Goal: Information Seeking & Learning: Learn about a topic

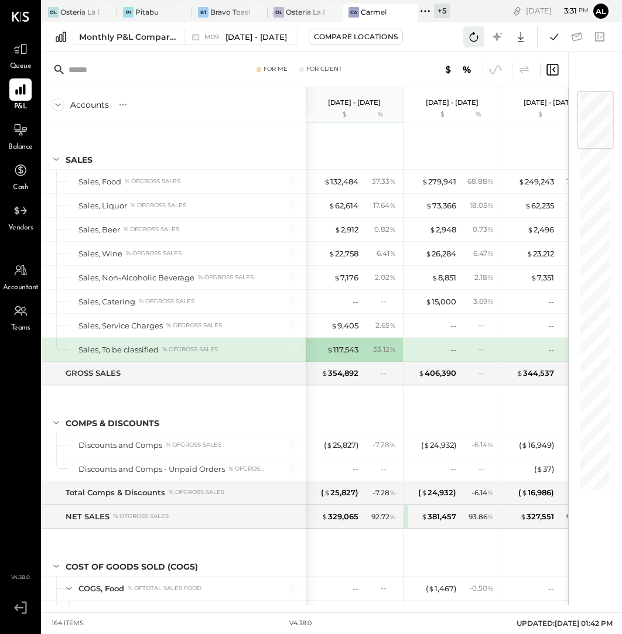
click at [480, 36] on icon at bounding box center [473, 36] width 15 height 15
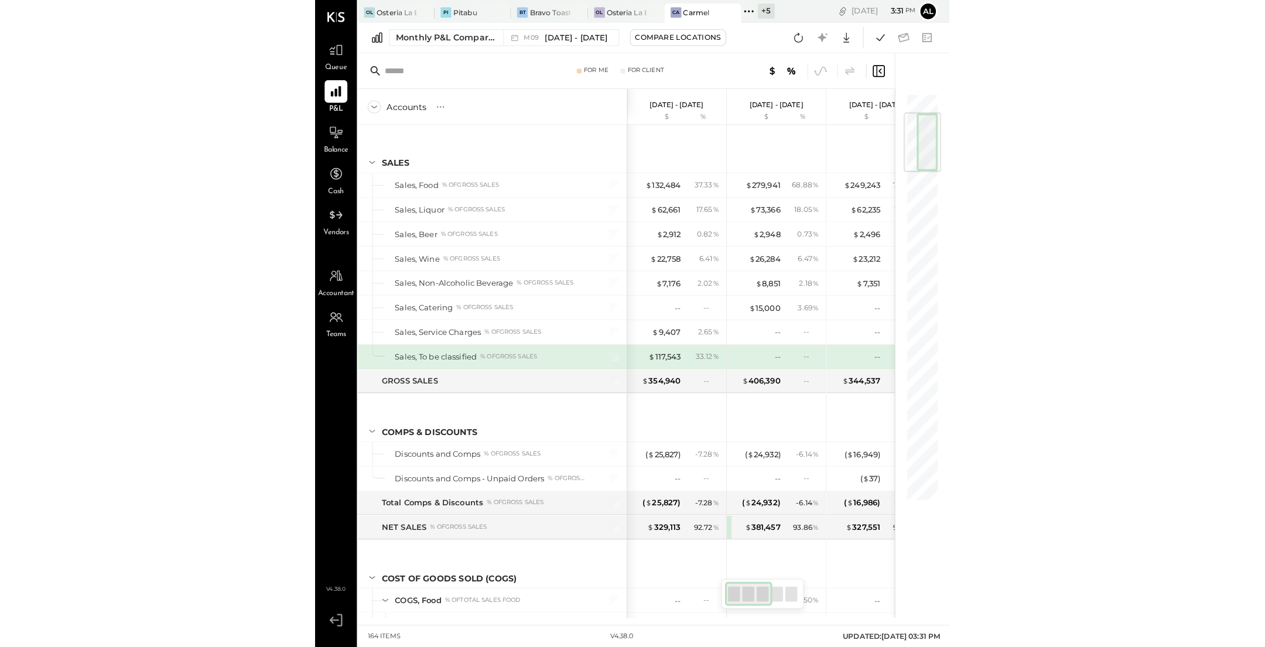
scroll to position [190, 0]
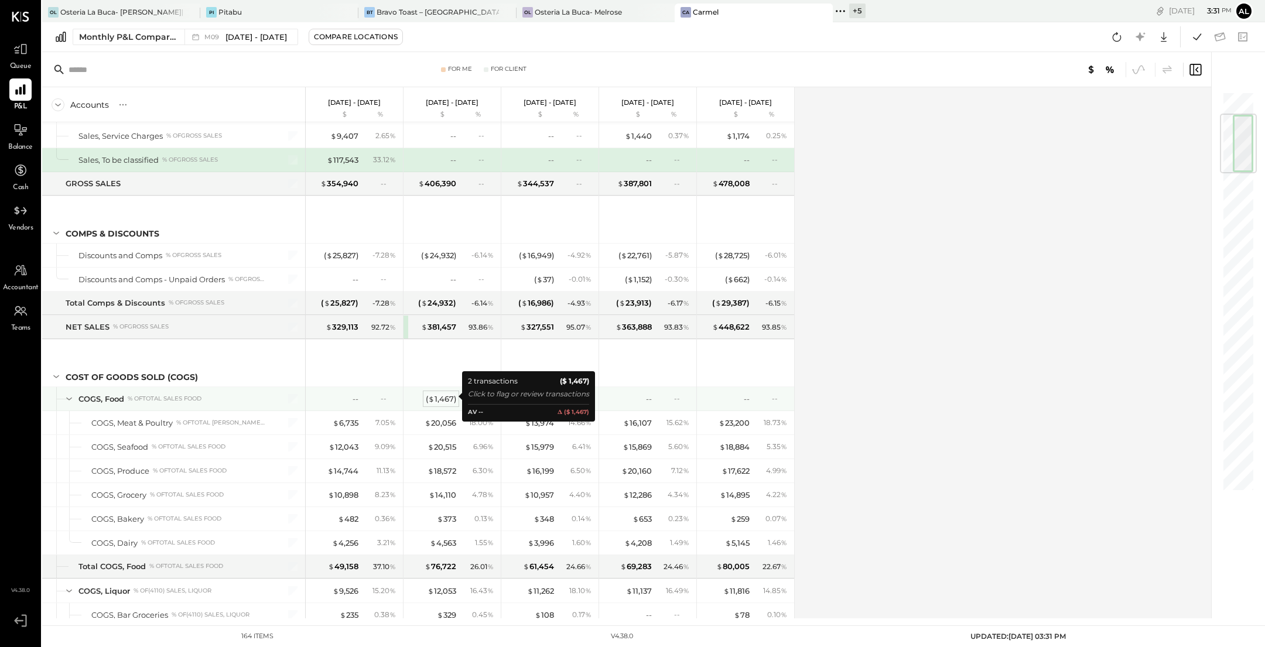
click at [453, 395] on div "( $ 1,467 )" at bounding box center [441, 399] width 30 height 11
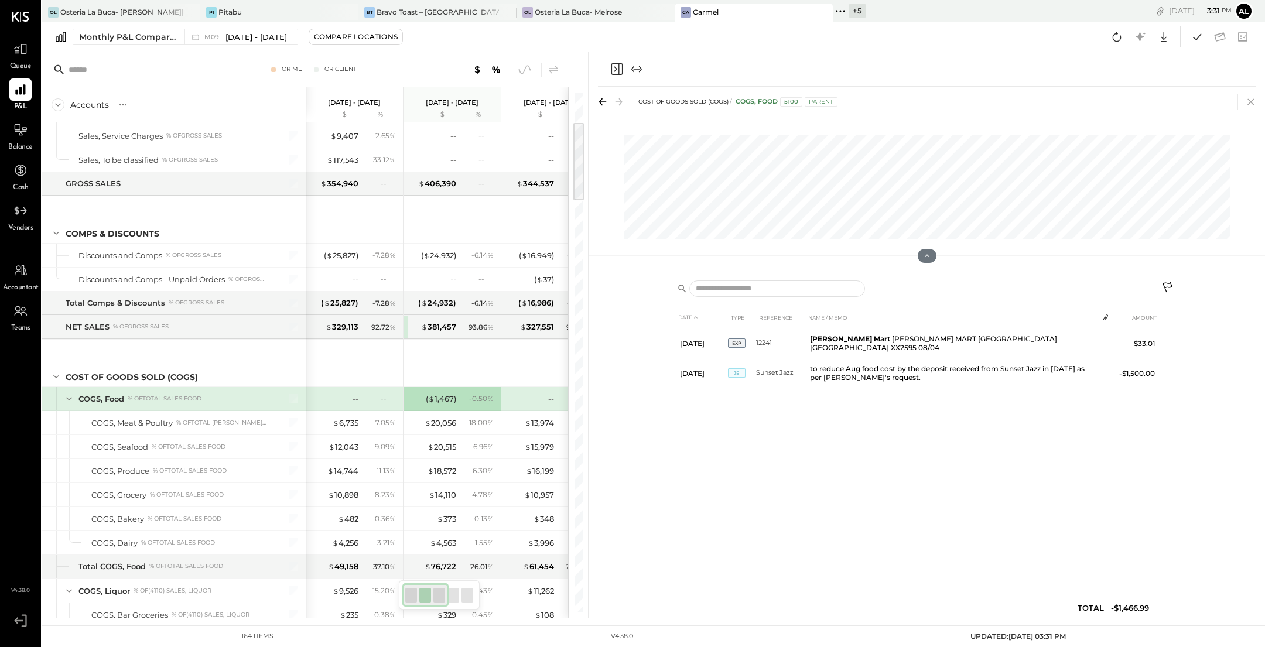
click at [621, 99] on icon at bounding box center [1251, 102] width 6 height 6
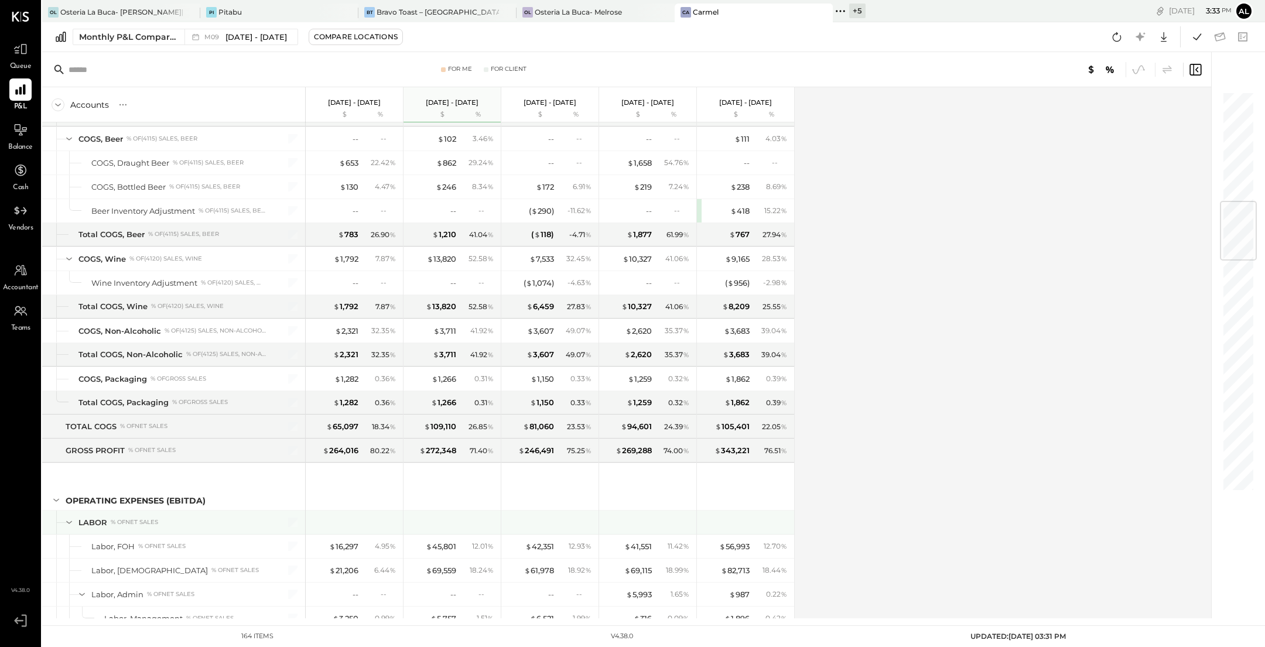
scroll to position [914, 0]
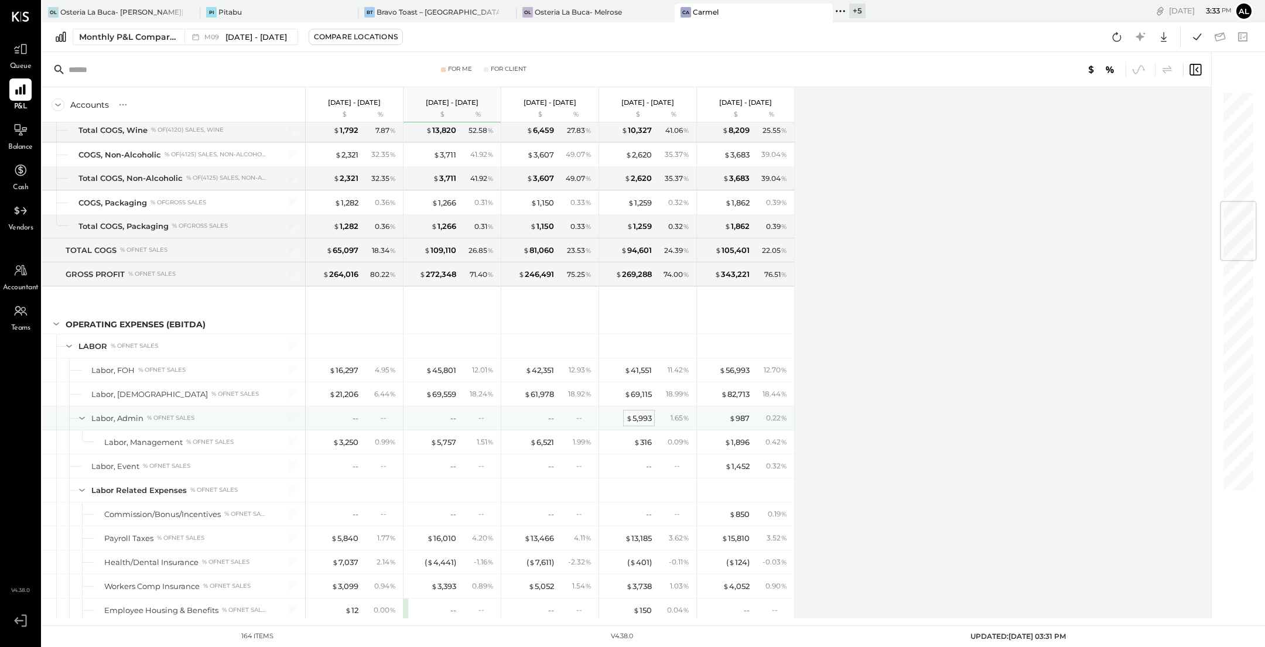
click at [621, 413] on div "$ 5,993" at bounding box center [639, 418] width 26 height 11
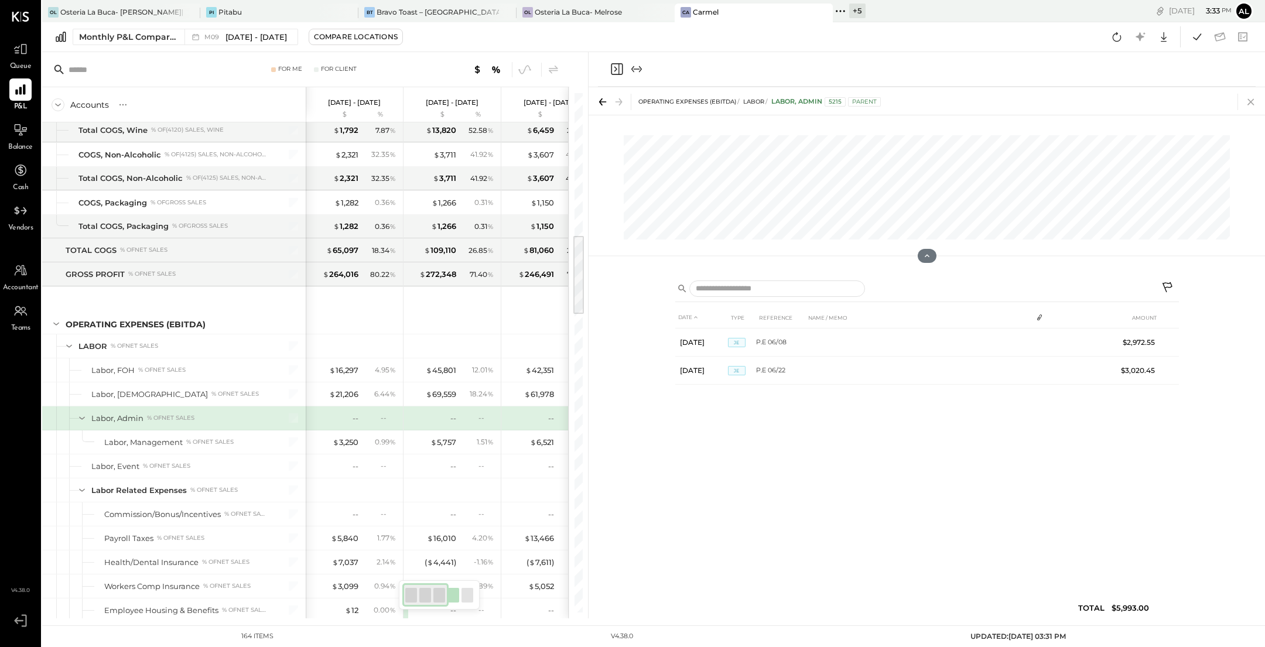
click at [621, 103] on icon at bounding box center [1251, 102] width 16 height 16
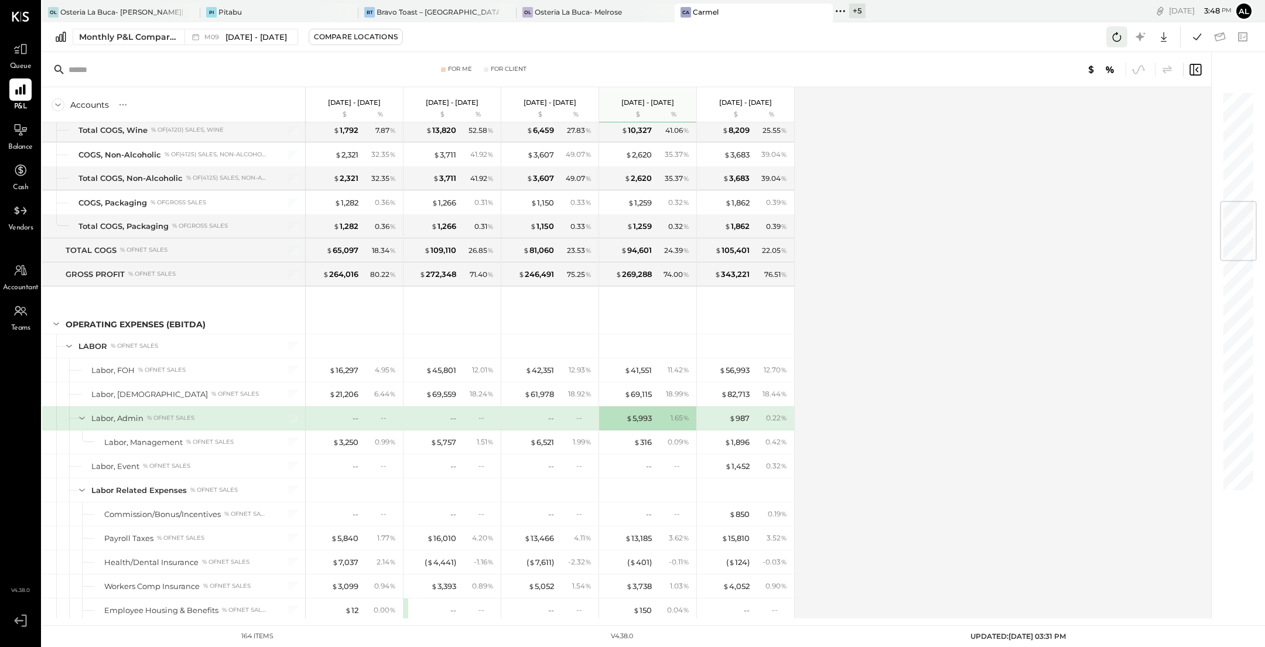
click at [621, 39] on icon at bounding box center [1116, 36] width 15 height 15
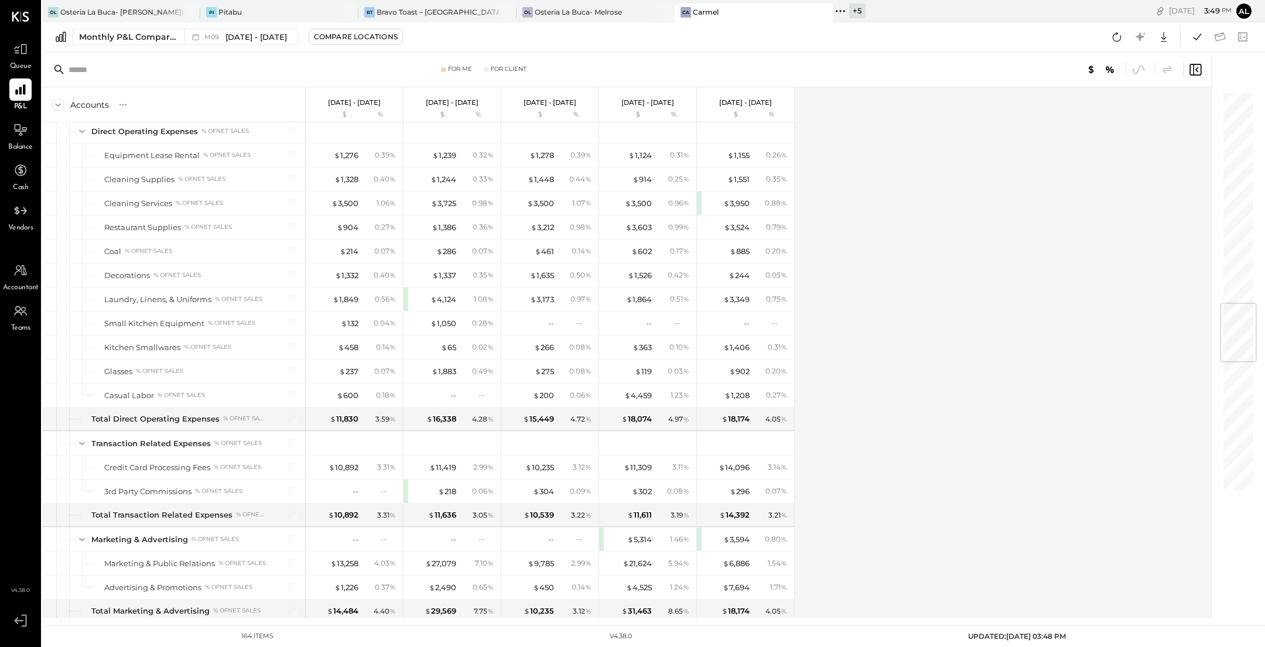
scroll to position [1766, 0]
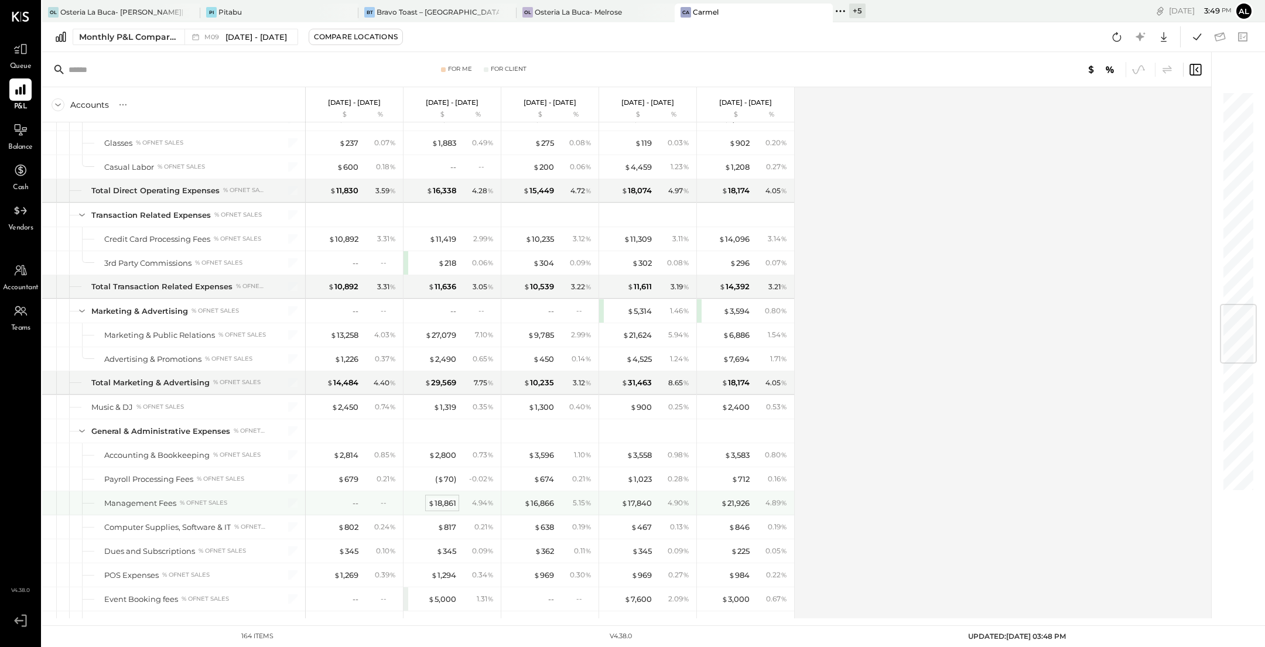
click at [446, 498] on div "$ 18,861" at bounding box center [442, 503] width 28 height 11
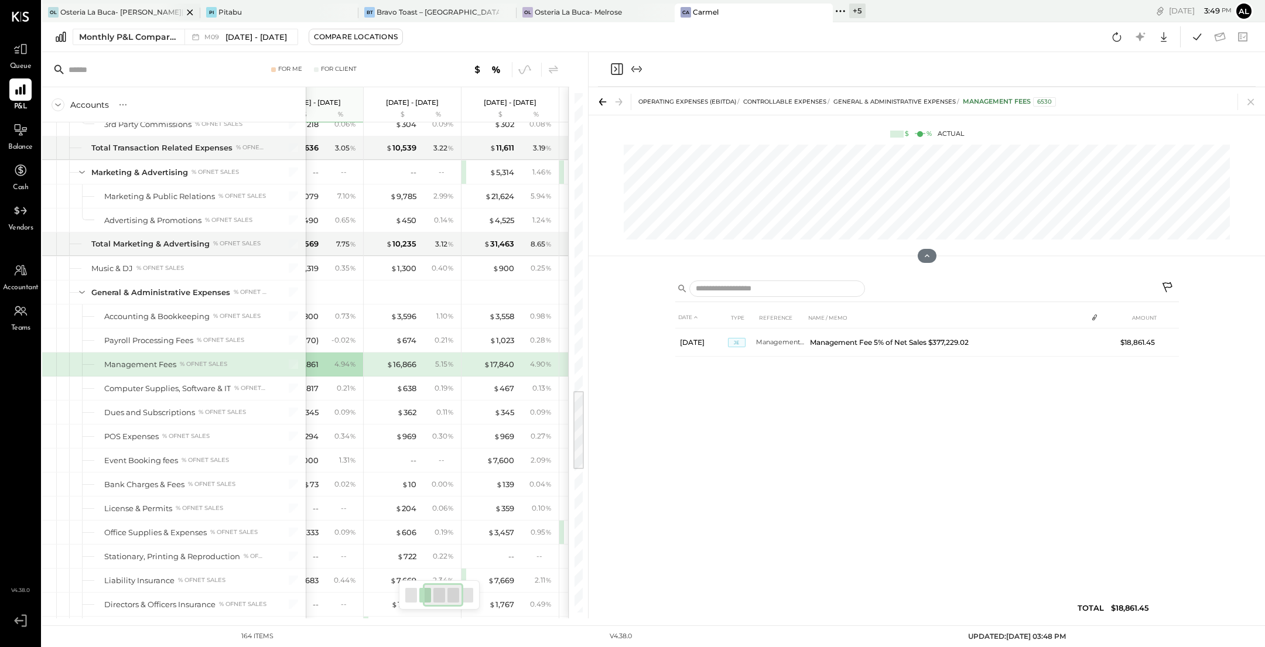
scroll to position [0, 137]
click at [621, 101] on icon at bounding box center [1251, 102] width 6 height 6
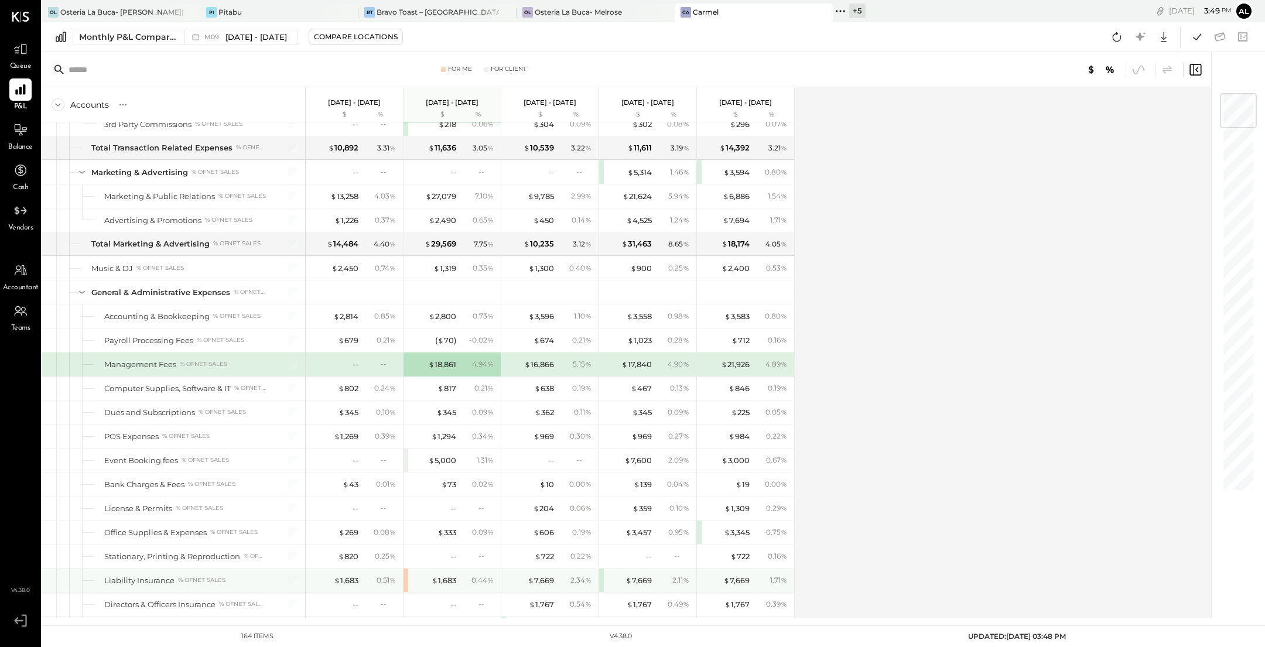
click at [404, 569] on div "$ 1,683 0.44 %" at bounding box center [452, 580] width 97 height 23
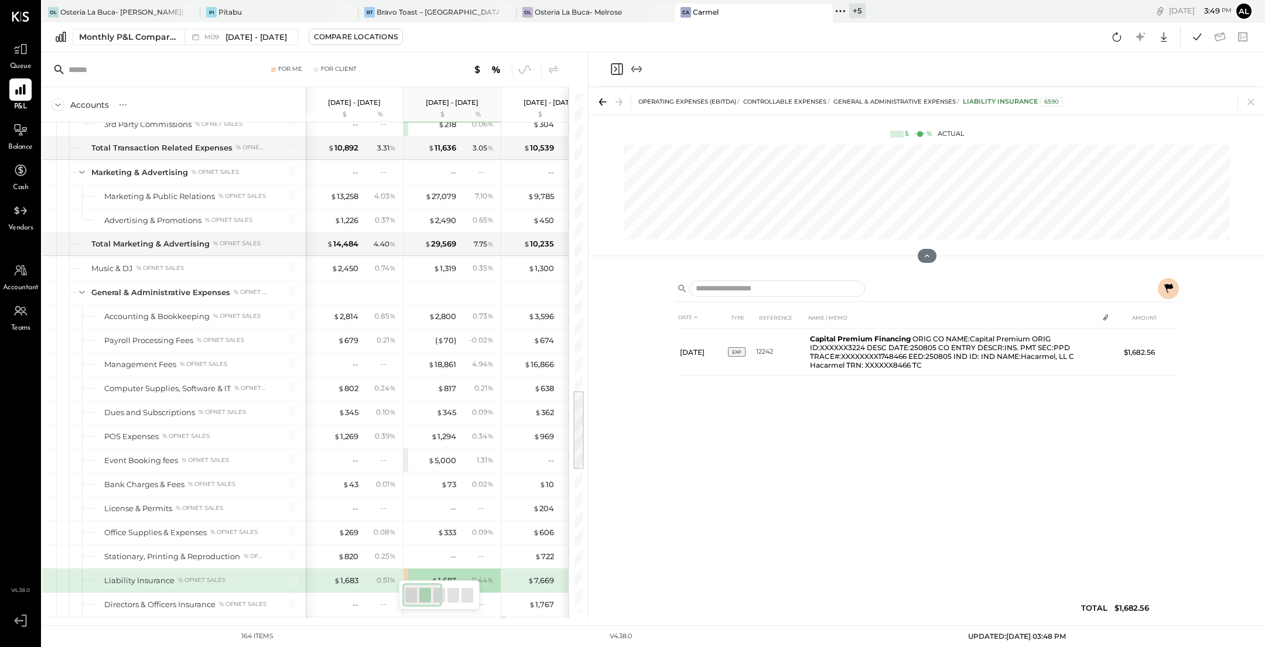
click at [621, 278] on div at bounding box center [927, 290] width 504 height 24
click at [621, 286] on icon at bounding box center [1168, 287] width 9 height 9
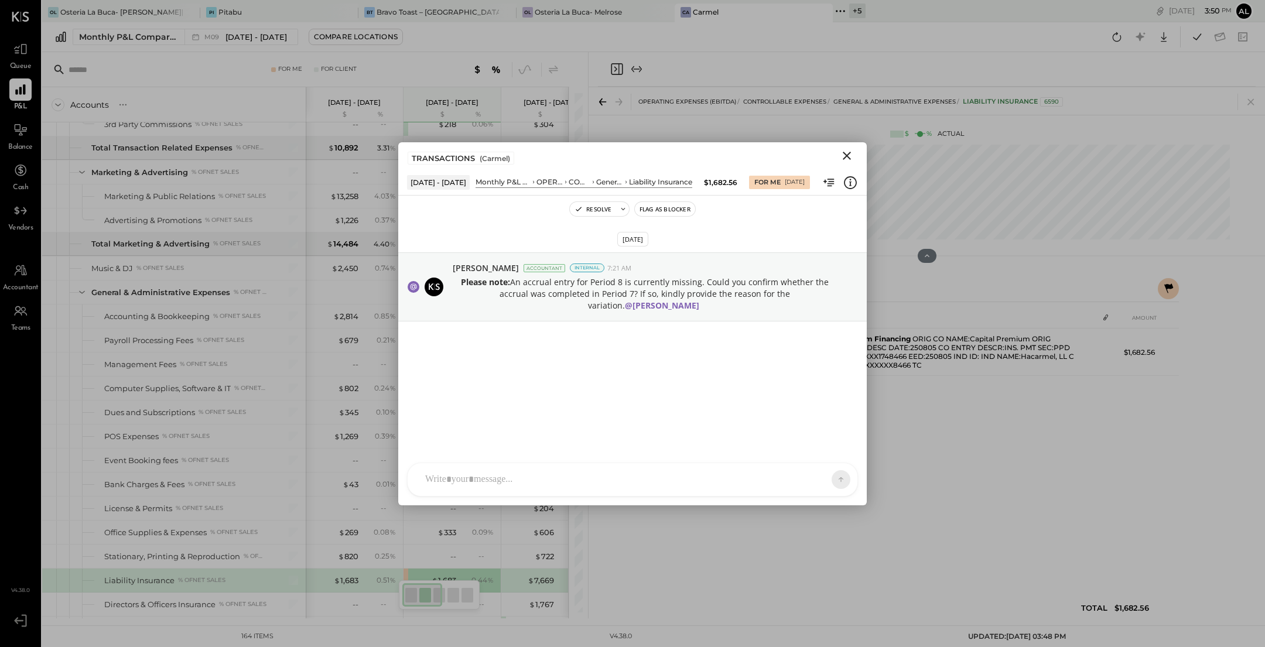
click at [621, 152] on icon "Close" at bounding box center [847, 156] width 14 height 14
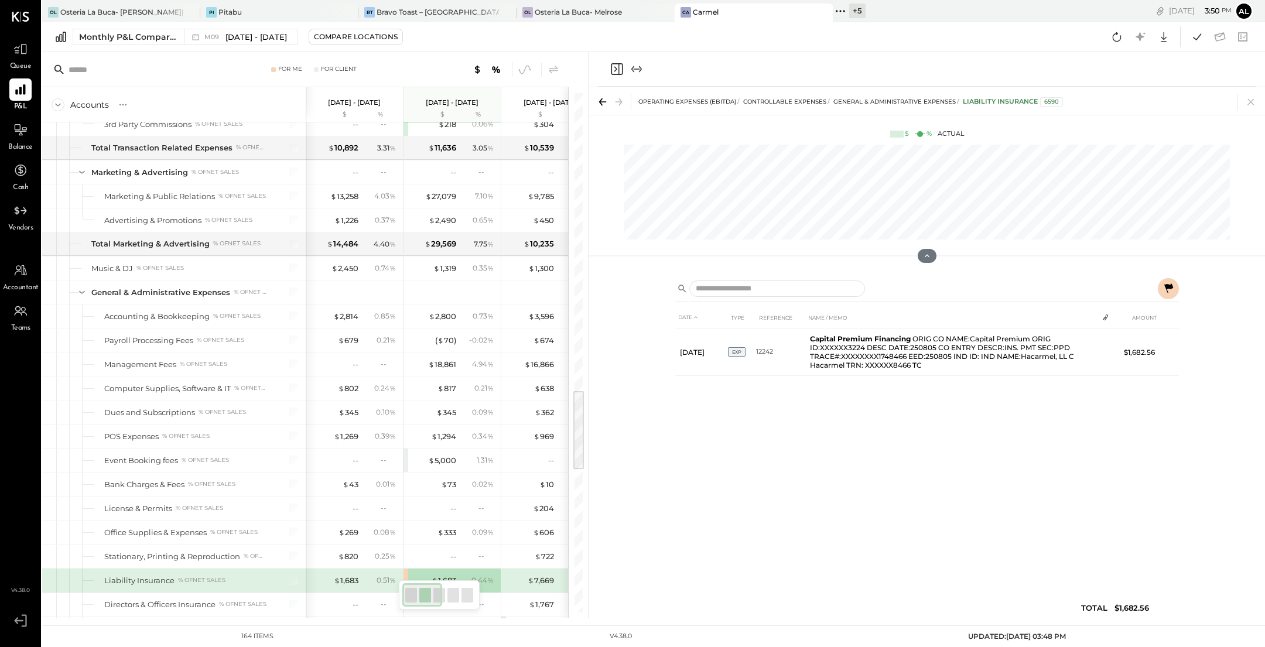
click at [621, 295] on div at bounding box center [927, 290] width 504 height 24
click at [621, 289] on icon at bounding box center [1168, 289] width 14 height 14
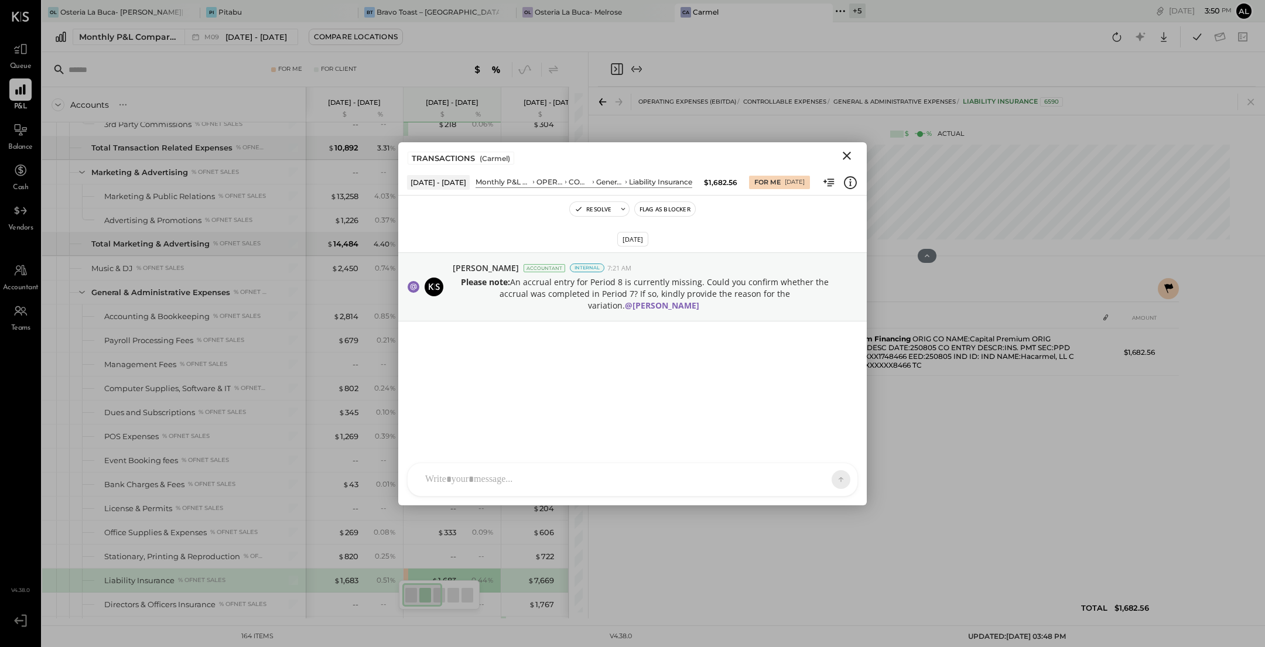
click at [621, 151] on icon "Close" at bounding box center [847, 156] width 14 height 14
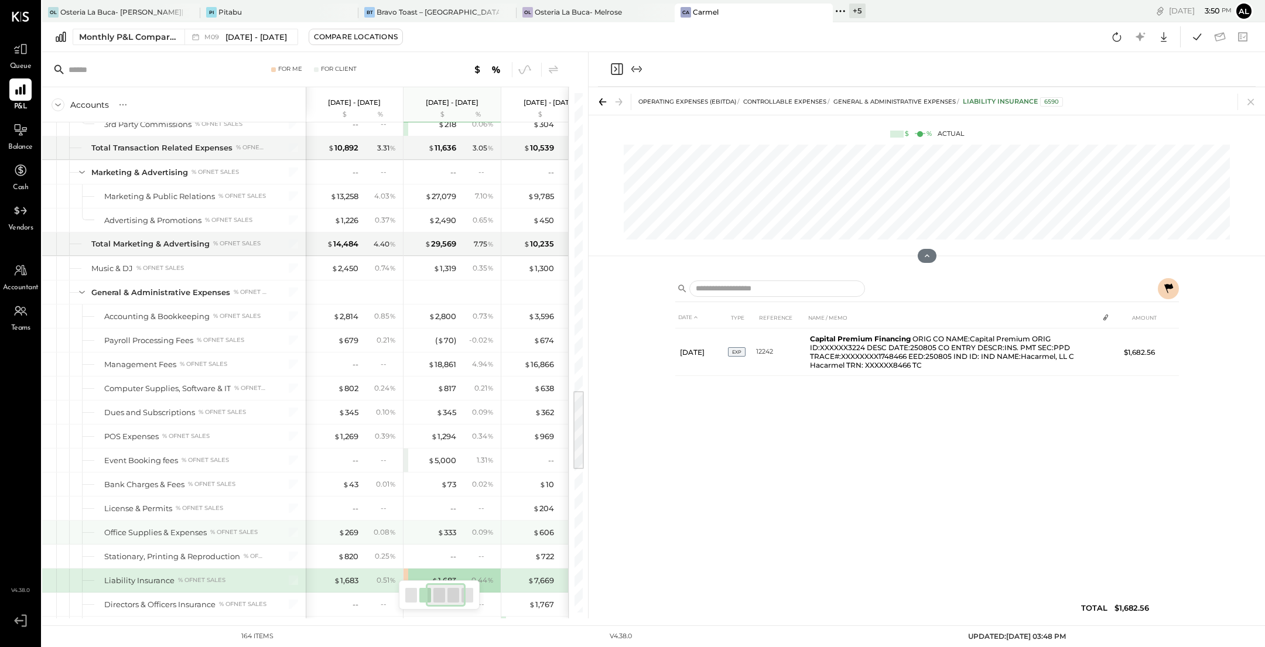
scroll to position [0, 166]
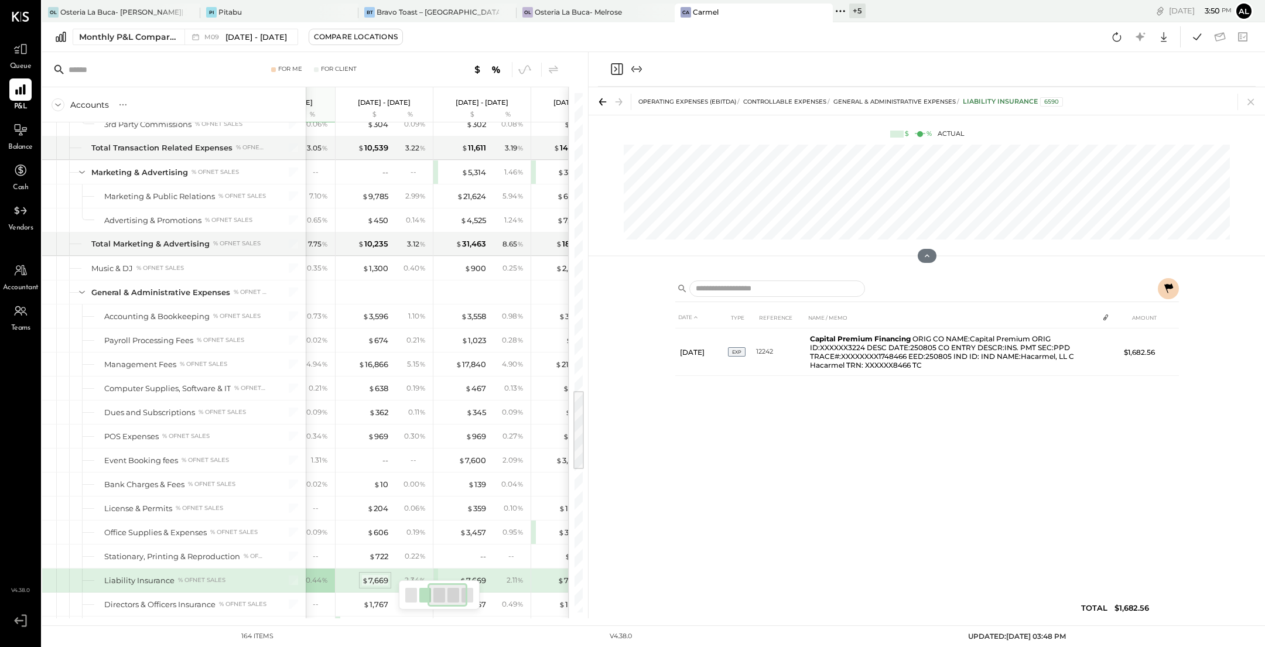
click at [383, 575] on div "$ 7,669" at bounding box center [375, 580] width 26 height 11
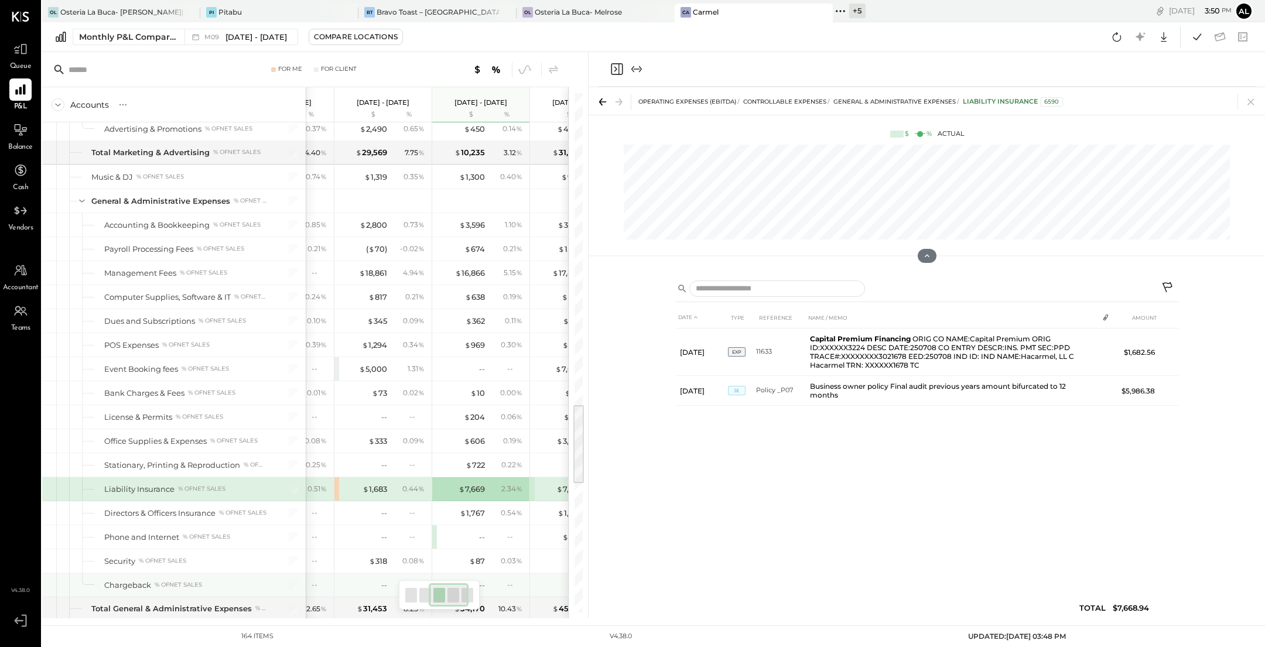
scroll to position [0, 185]
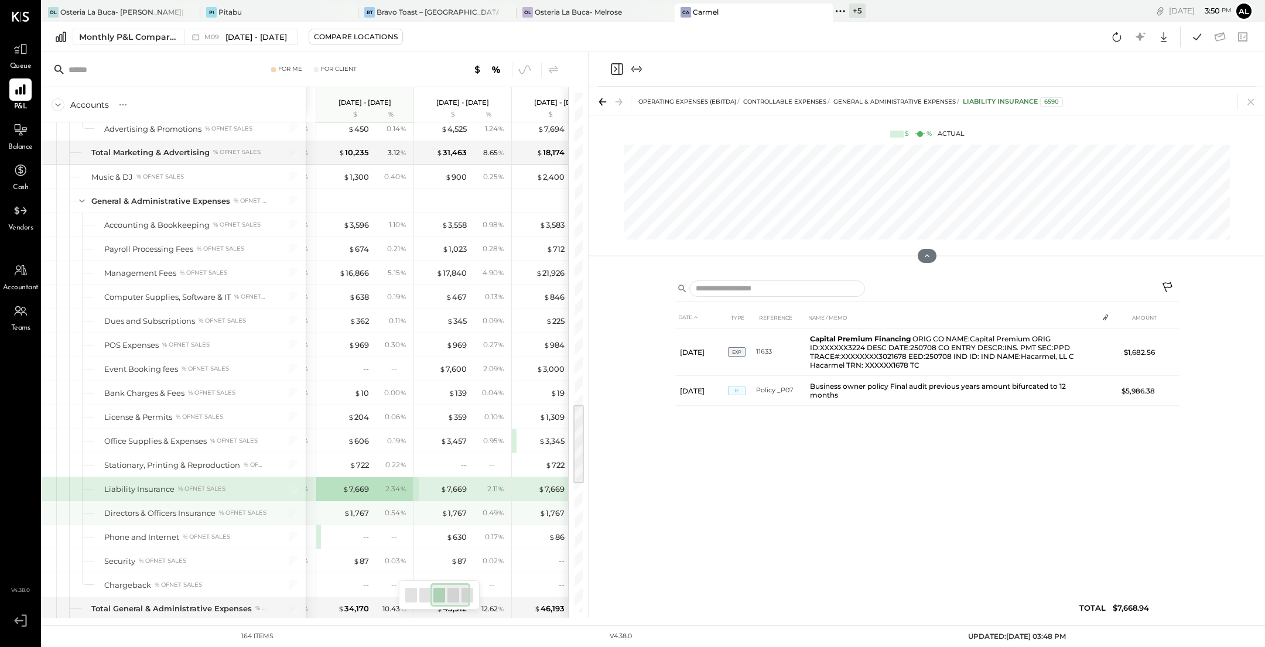
click at [378, 508] on div "0.54 %" at bounding box center [391, 513] width 38 height 11
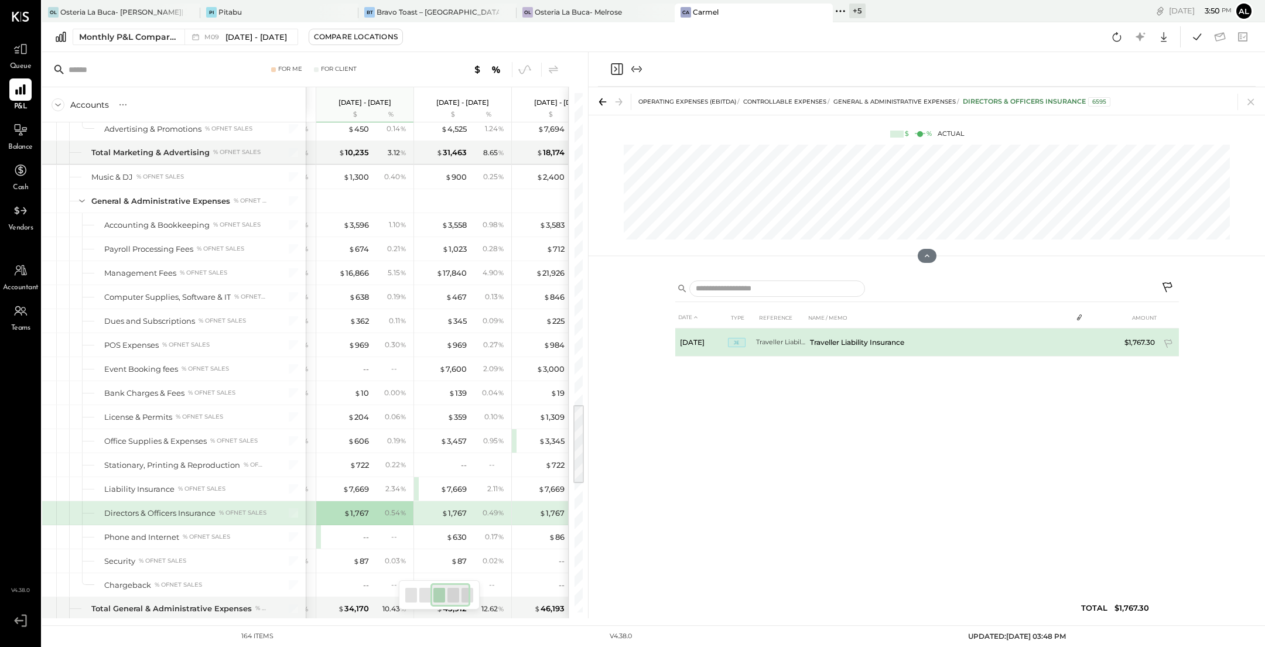
click at [621, 344] on td "Traveller Liability Insurance" at bounding box center [938, 343] width 267 height 28
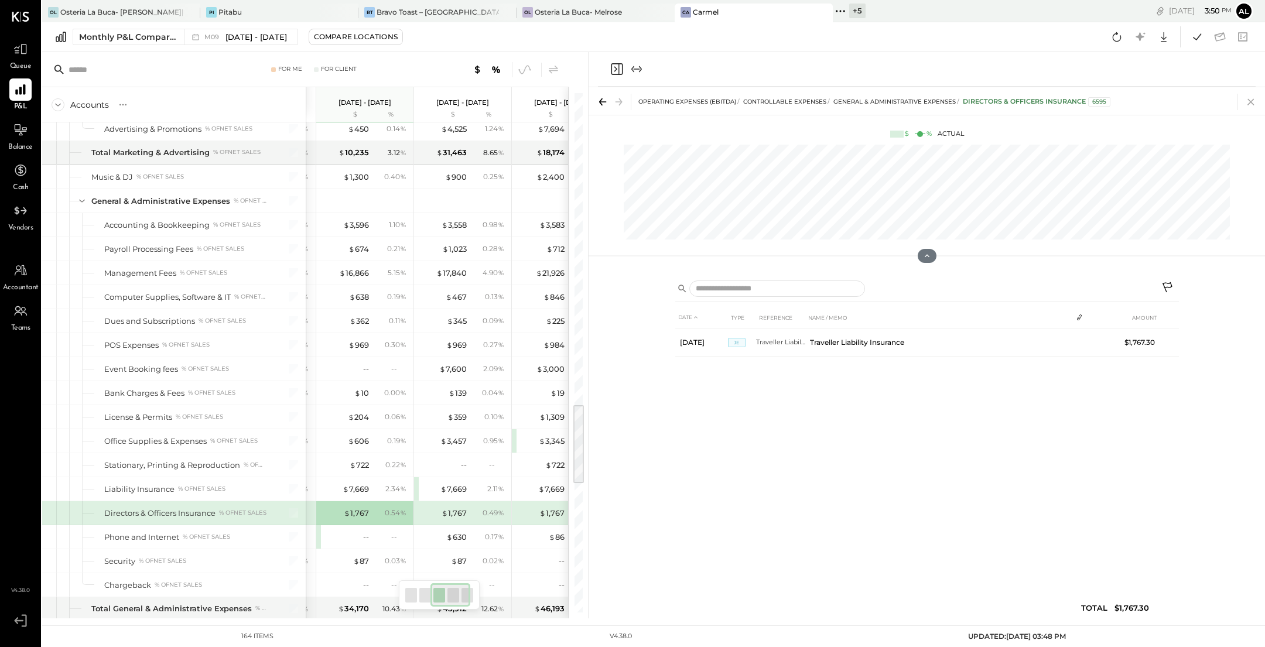
click at [621, 103] on icon at bounding box center [1251, 102] width 16 height 16
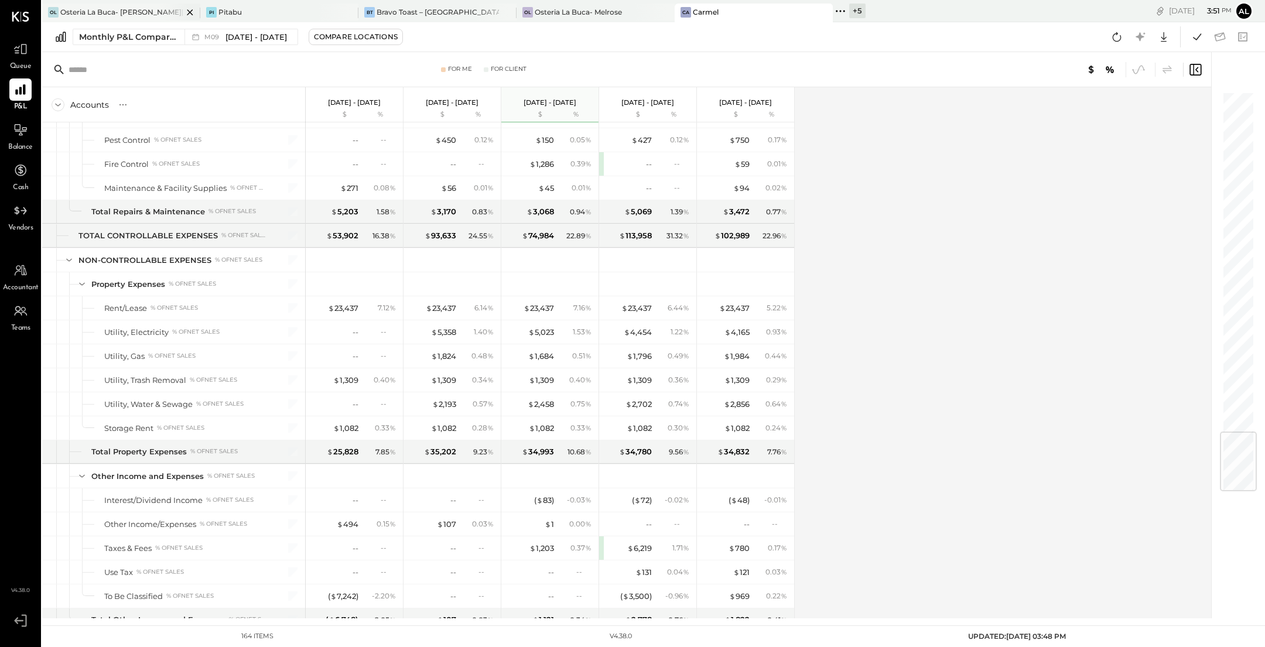
scroll to position [2824, 0]
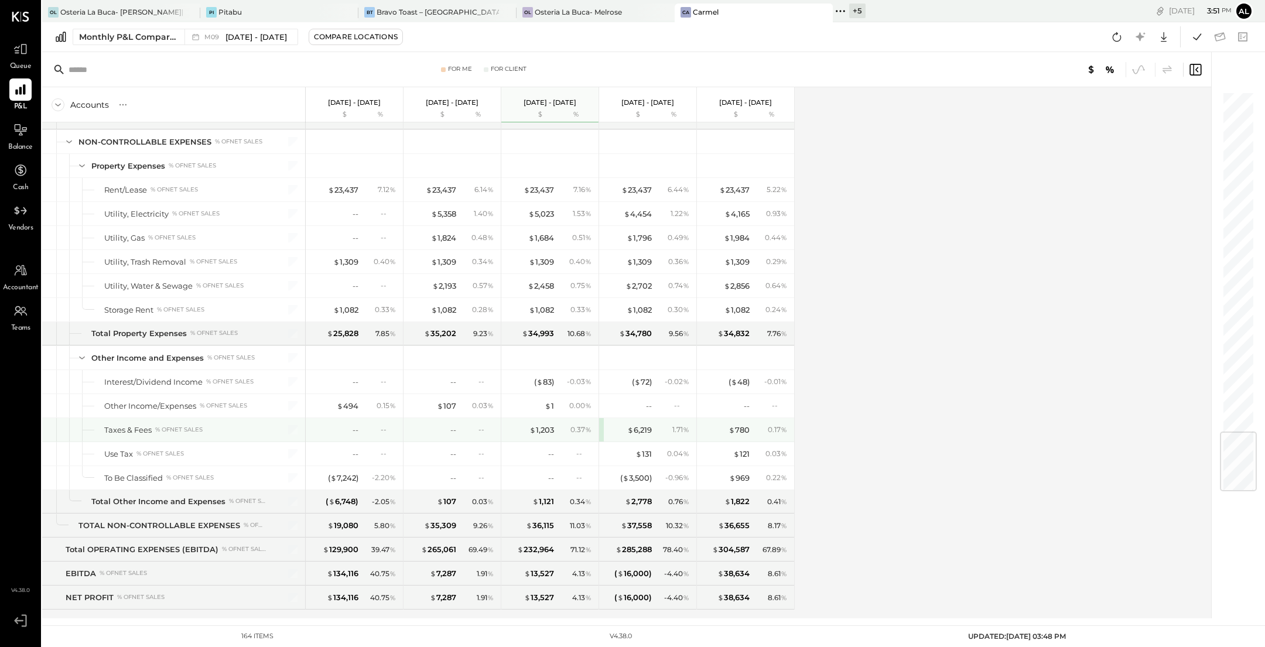
click at [600, 418] on div "$ 6,219 1.71 %" at bounding box center [647, 429] width 97 height 23
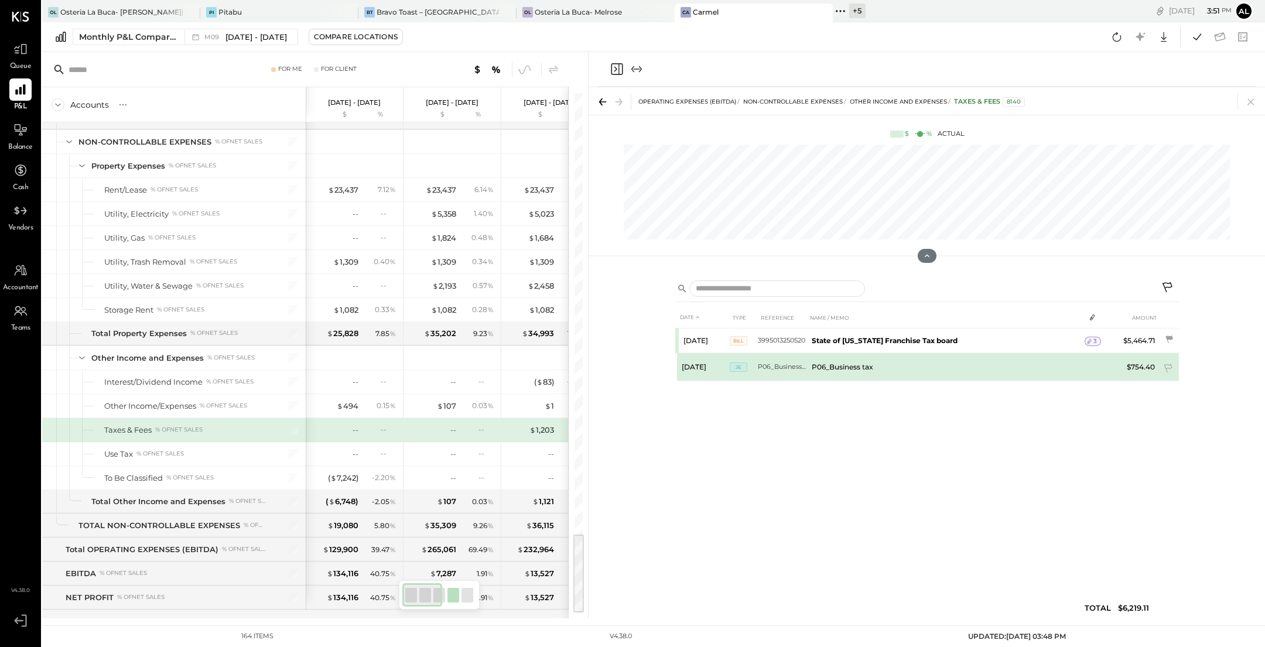
click at [621, 363] on td "P06_Business tax" at bounding box center [946, 367] width 278 height 28
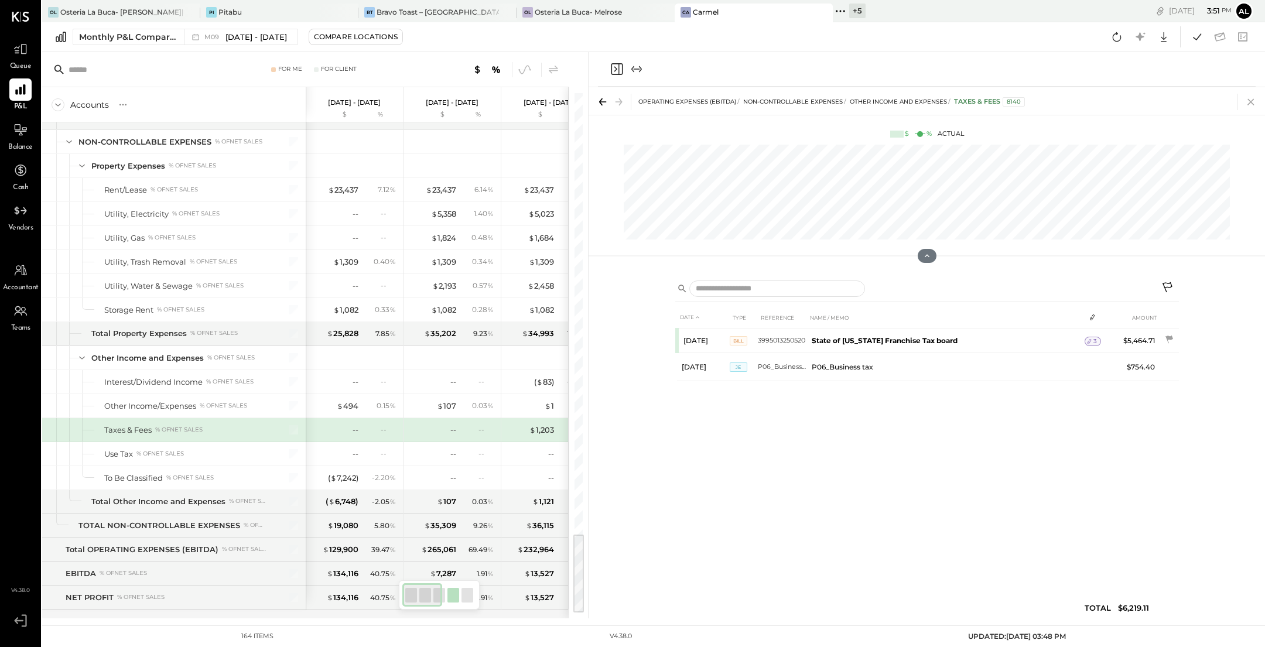
click at [621, 98] on icon at bounding box center [1251, 102] width 16 height 16
